Goal: Task Accomplishment & Management: Manage account settings

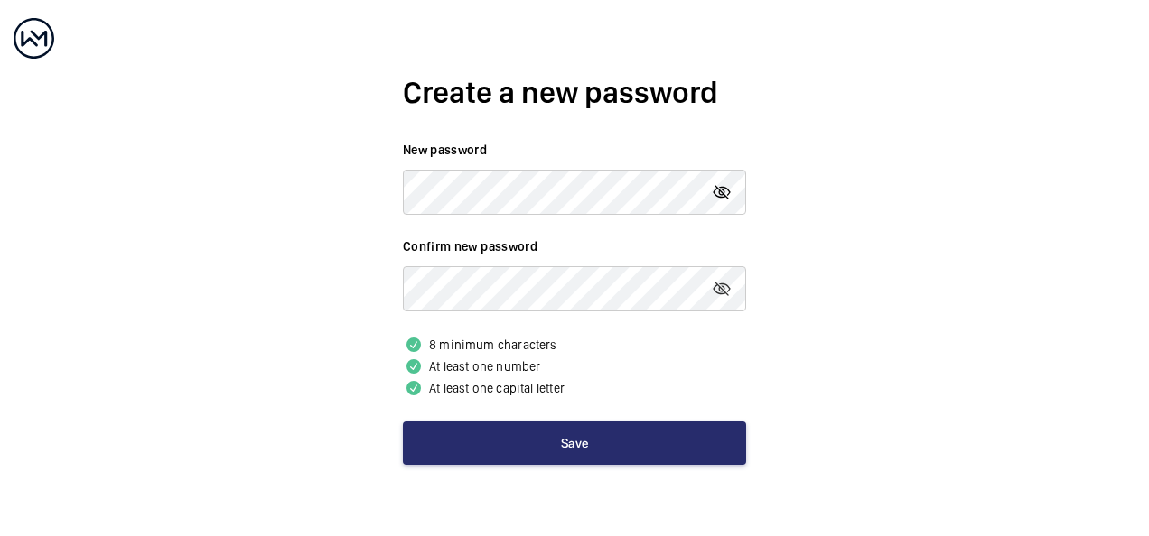
click at [730, 200] on mat-icon at bounding box center [722, 193] width 22 height 22
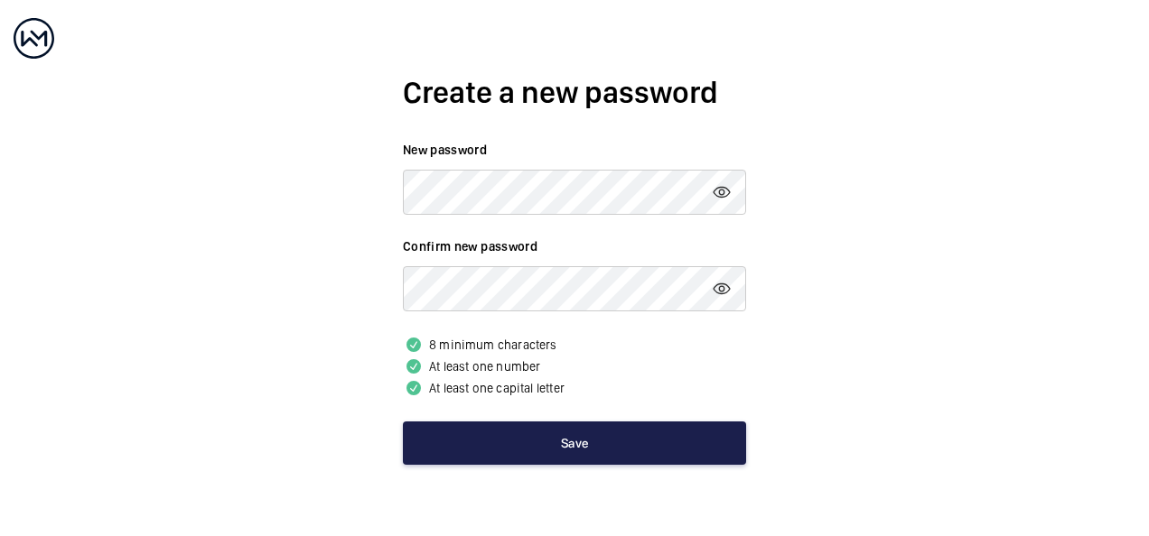
click at [568, 446] on button "Save" at bounding box center [574, 443] width 343 height 43
